Goal: Task Accomplishment & Management: Manage account settings

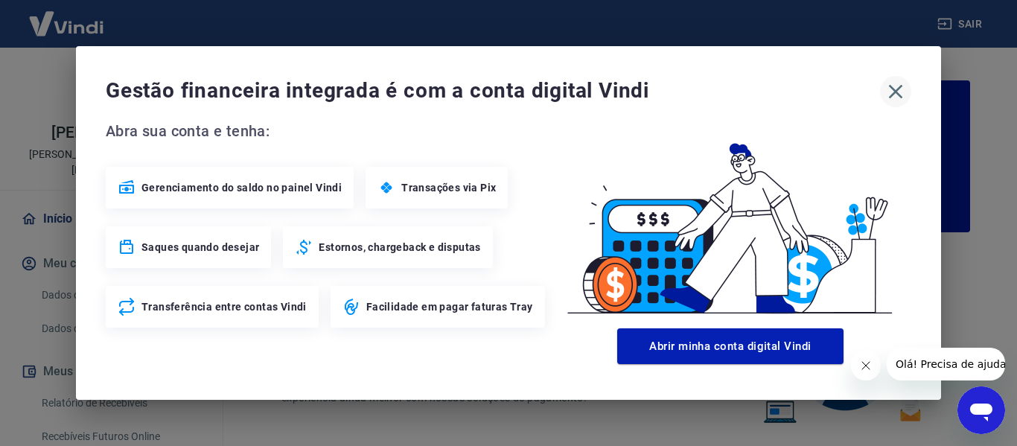
click at [905, 80] on icon "button" at bounding box center [896, 92] width 24 height 24
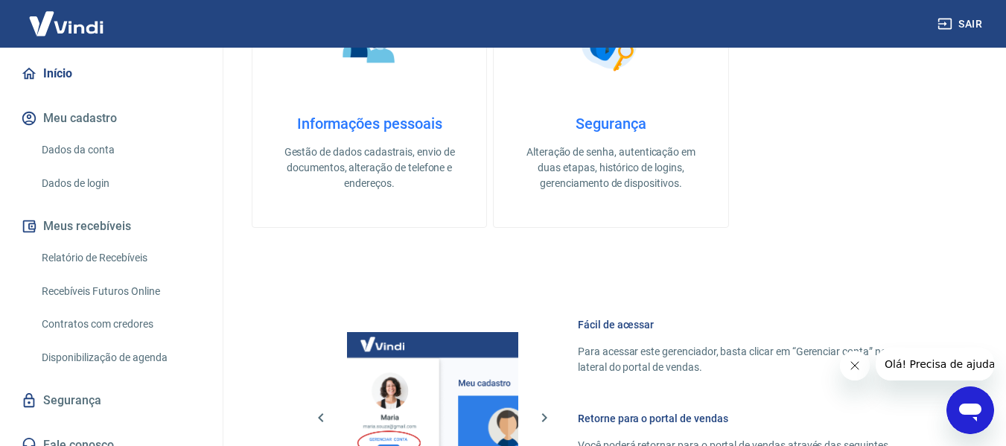
scroll to position [744, 0]
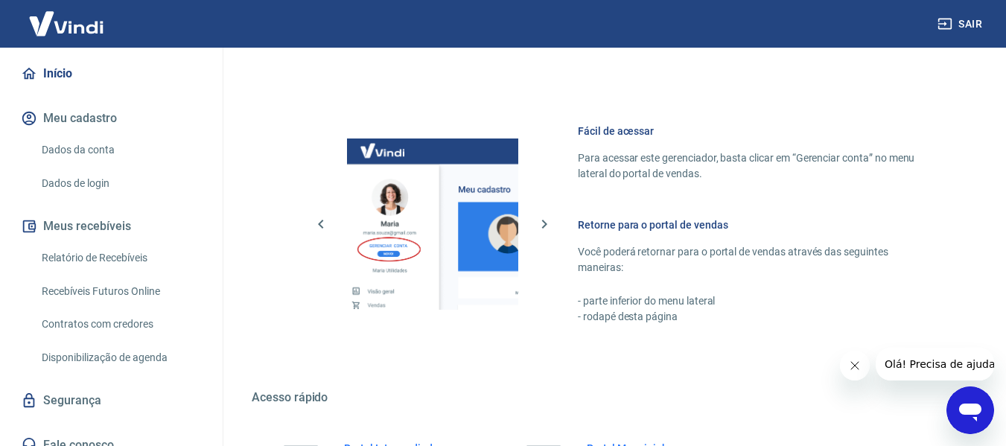
click at [83, 384] on link "Segurança" at bounding box center [111, 400] width 187 height 33
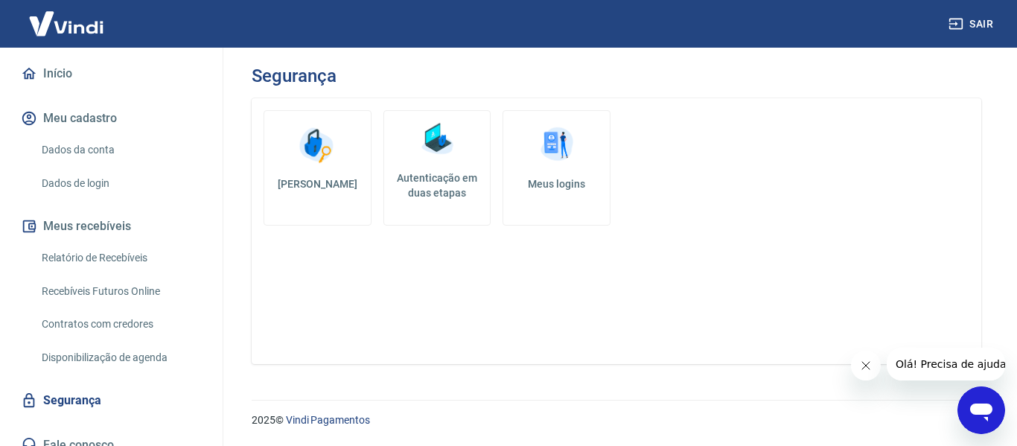
click at [410, 158] on link "Autenticação em duas etapas" at bounding box center [437, 167] width 108 height 115
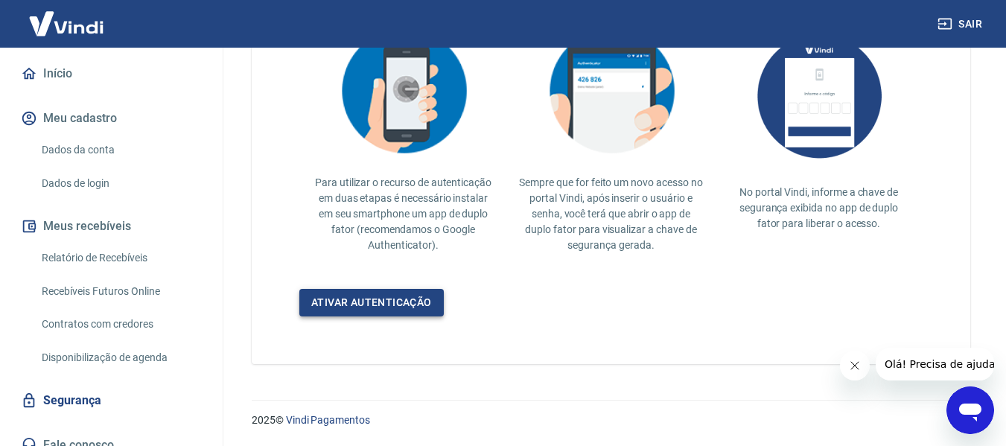
click at [397, 296] on link "Ativar autenticação" at bounding box center [371, 303] width 144 height 28
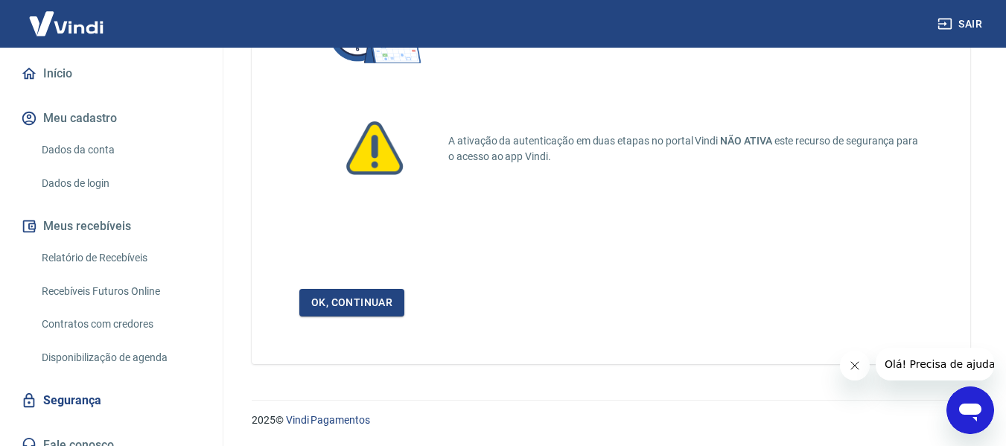
scroll to position [173, 0]
click at [360, 301] on link "Ok, continuar" at bounding box center [351, 303] width 105 height 28
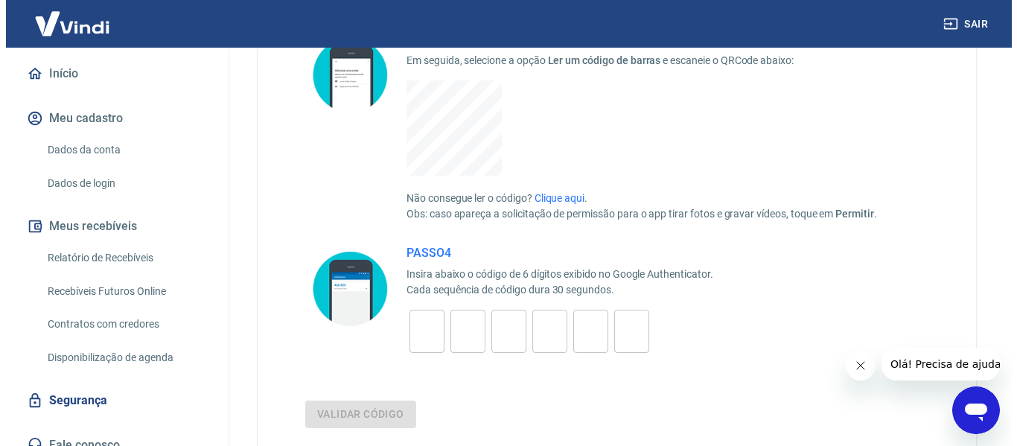
scroll to position [447, 0]
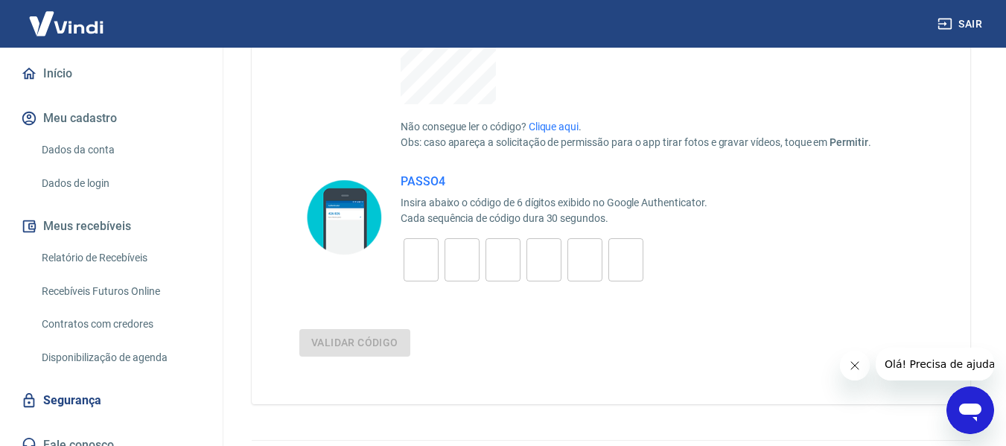
click at [432, 241] on div "​" at bounding box center [420, 259] width 35 height 43
type input "2"
type input "9"
type input "5"
type input "6"
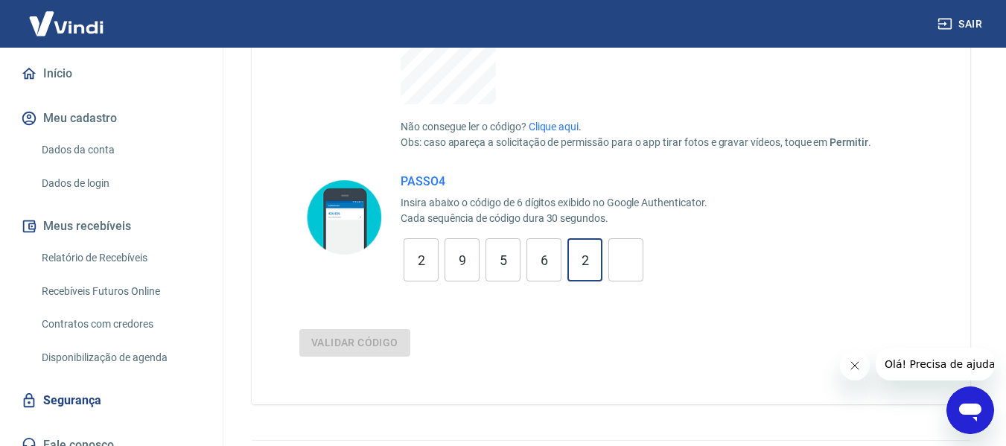
type input "2"
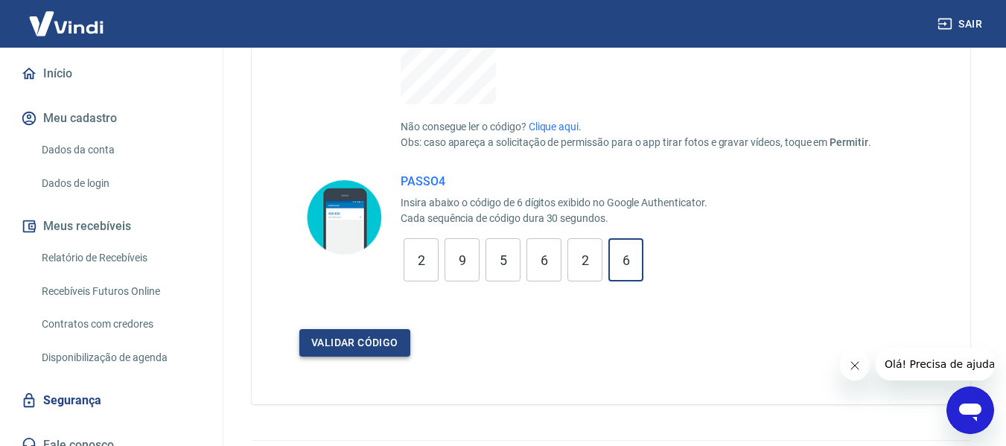
type input "6"
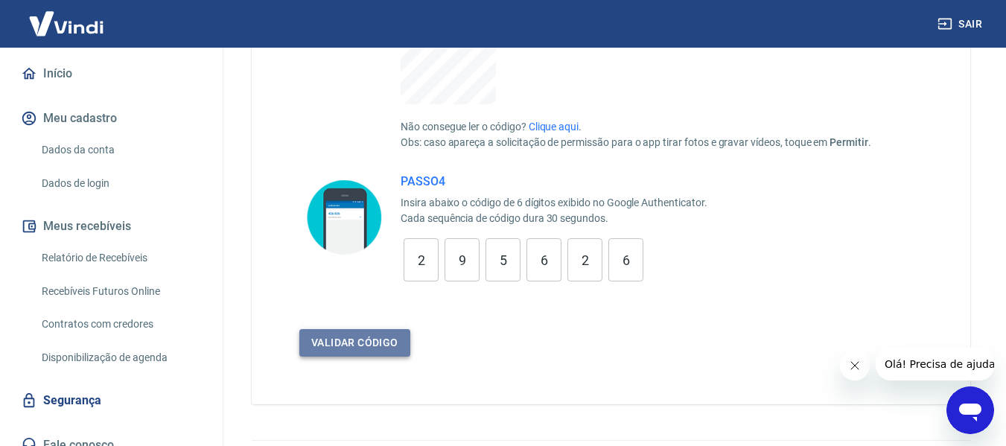
click at [397, 348] on button "Validar código" at bounding box center [354, 343] width 111 height 28
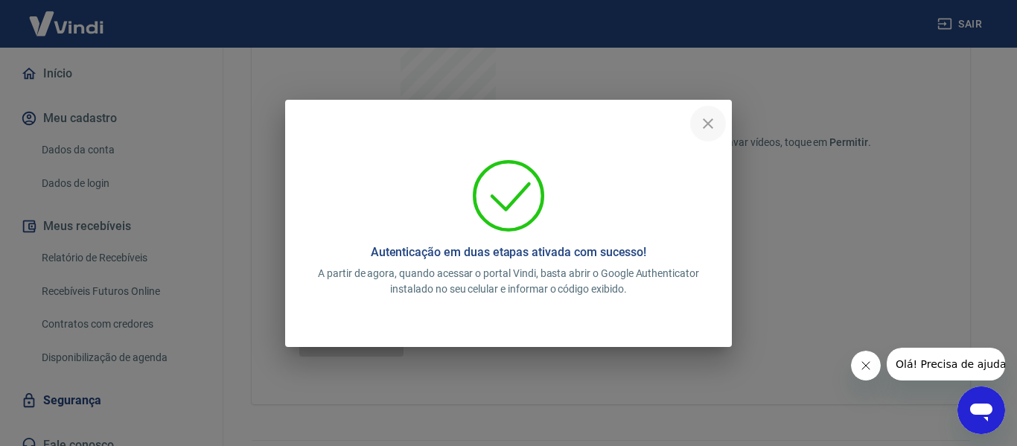
click at [697, 122] on button "close" at bounding box center [708, 124] width 36 height 36
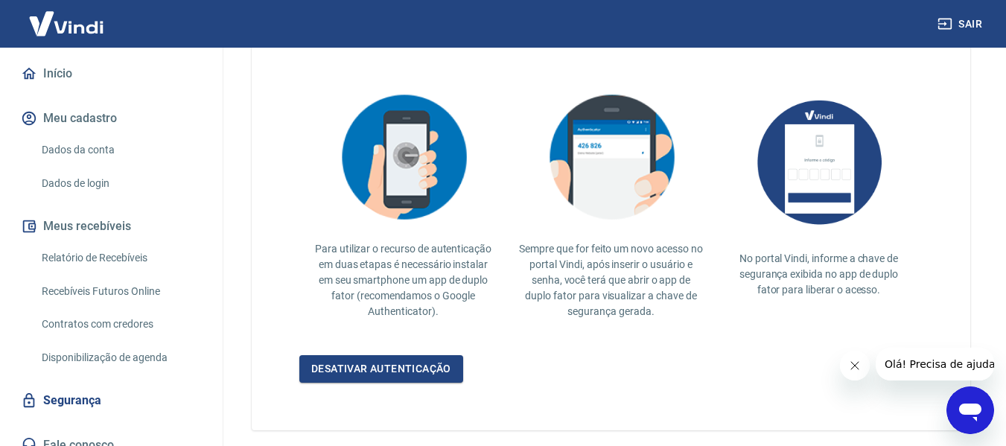
scroll to position [377, 0]
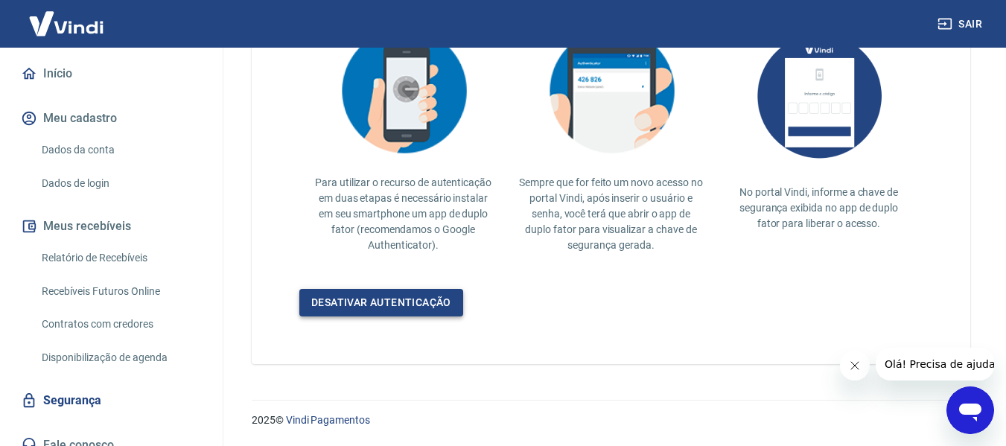
click at [406, 307] on link "Desativar autenticação" at bounding box center [381, 303] width 164 height 28
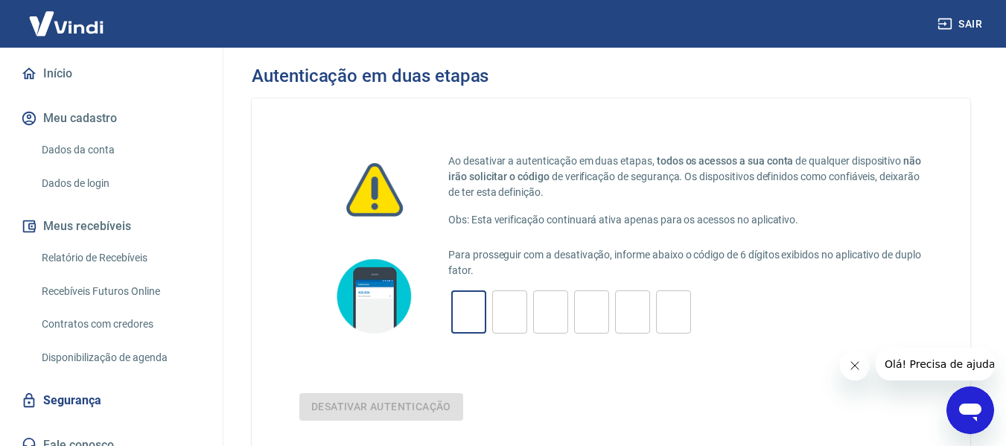
click at [473, 319] on input "tel" at bounding box center [468, 312] width 35 height 32
type input "8"
type input "5"
type input "4"
type input "0"
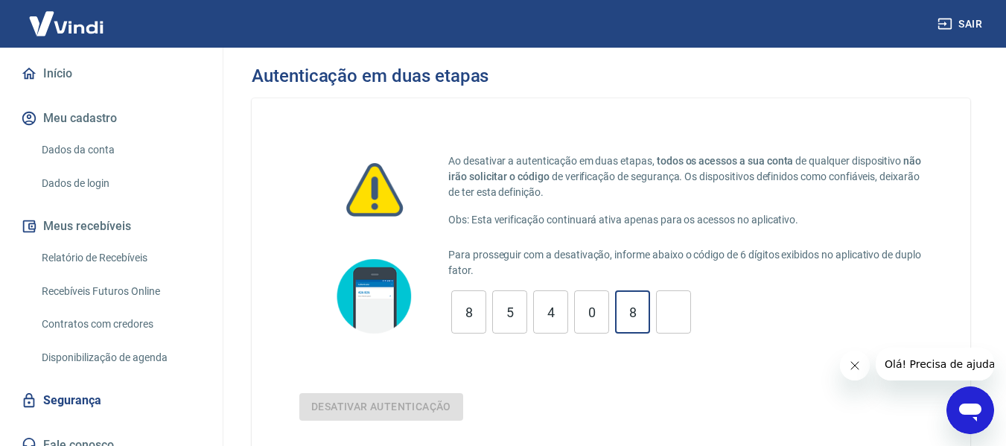
type input "8"
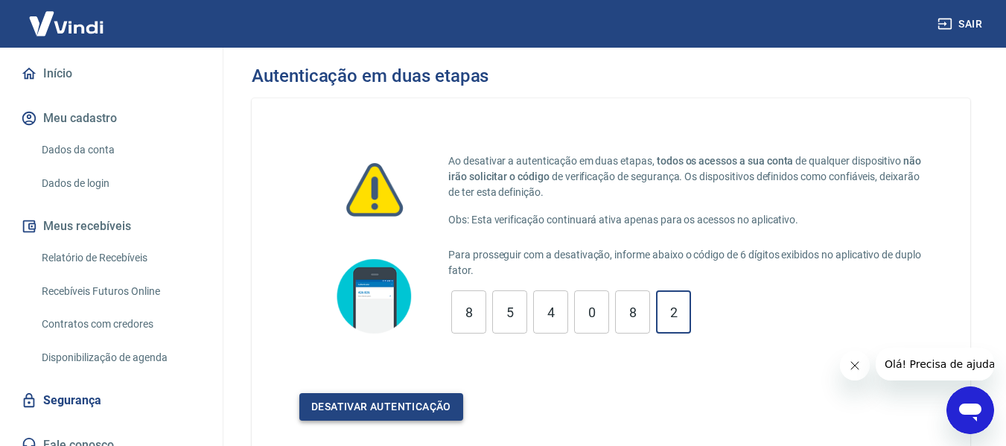
type input "2"
click at [418, 403] on button "Desativar autenticação" at bounding box center [381, 407] width 164 height 28
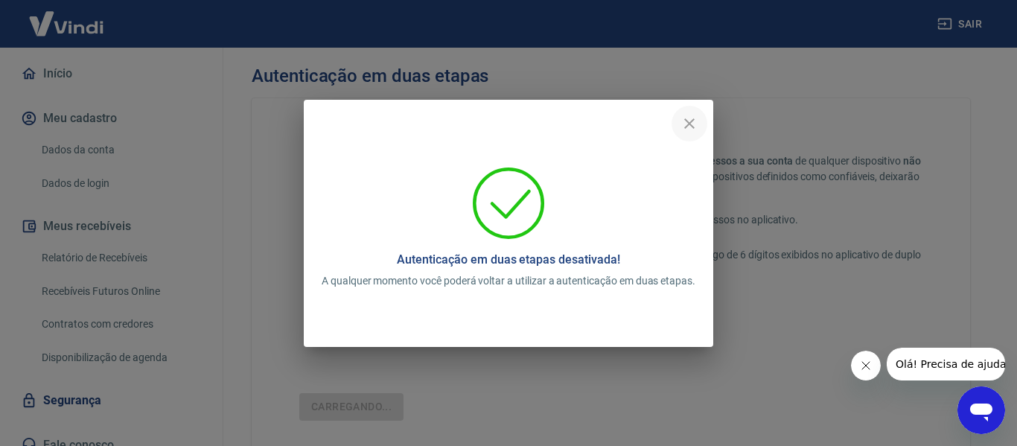
click at [687, 128] on icon "close" at bounding box center [689, 124] width 18 height 18
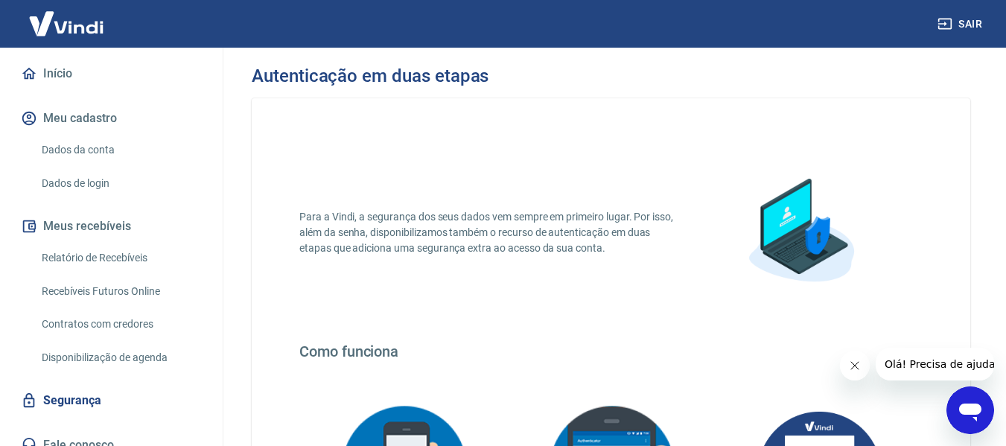
click at [958, 33] on button "Sair" at bounding box center [961, 24] width 54 height 28
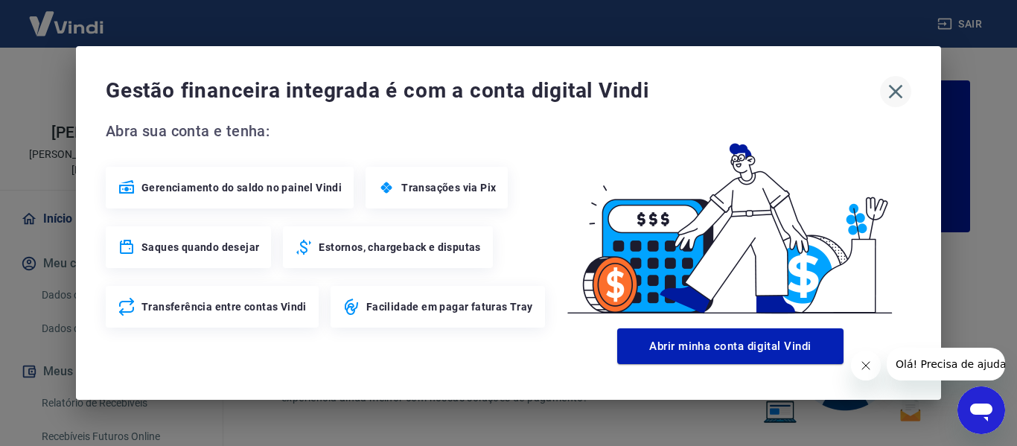
click at [893, 93] on icon "button" at bounding box center [896, 92] width 24 height 24
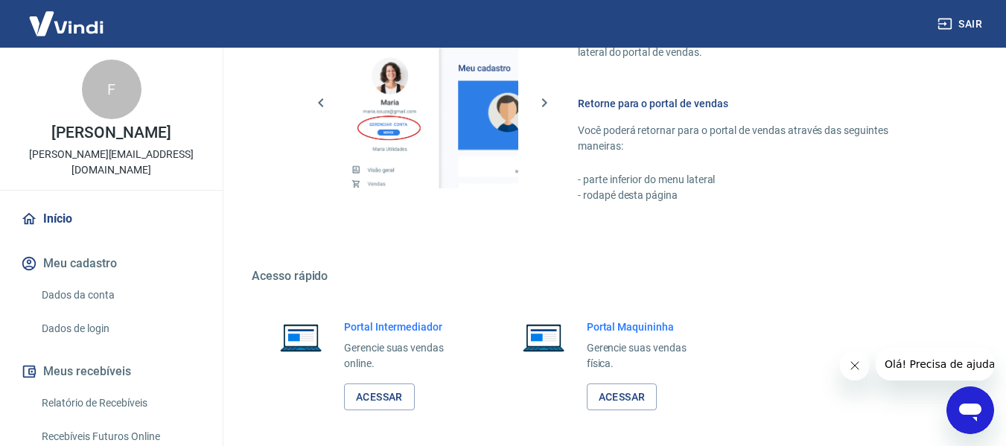
scroll to position [893, 0]
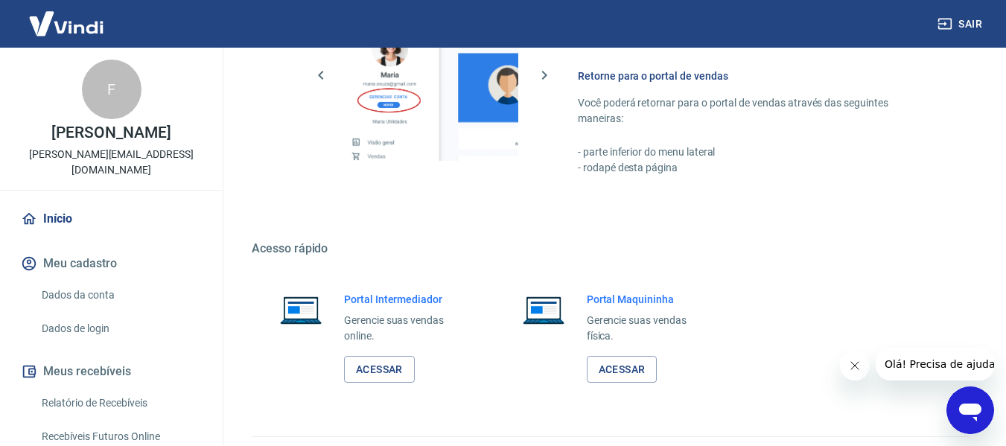
drag, startPoint x: 401, startPoint y: 361, endPoint x: 413, endPoint y: 330, distance: 33.5
click at [401, 361] on link "Acessar" at bounding box center [379, 370] width 71 height 28
